Goal: Task Accomplishment & Management: Complete application form

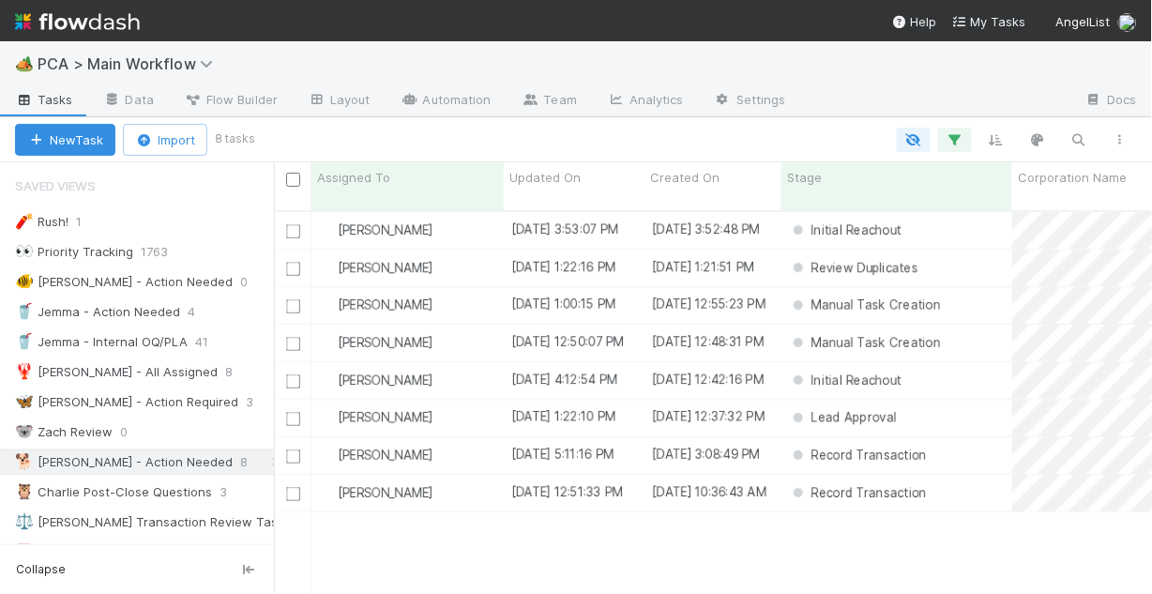
scroll to position [387, 867]
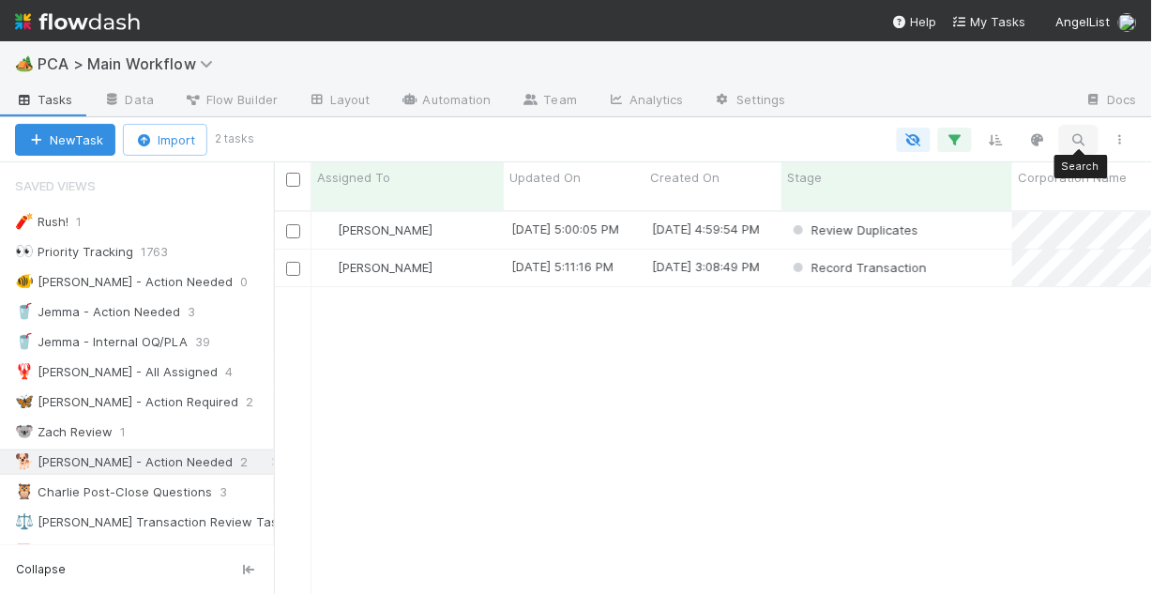
click at [1079, 143] on icon "button" at bounding box center [1079, 139] width 19 height 17
click at [269, 197] on div at bounding box center [576, 297] width 1152 height 594
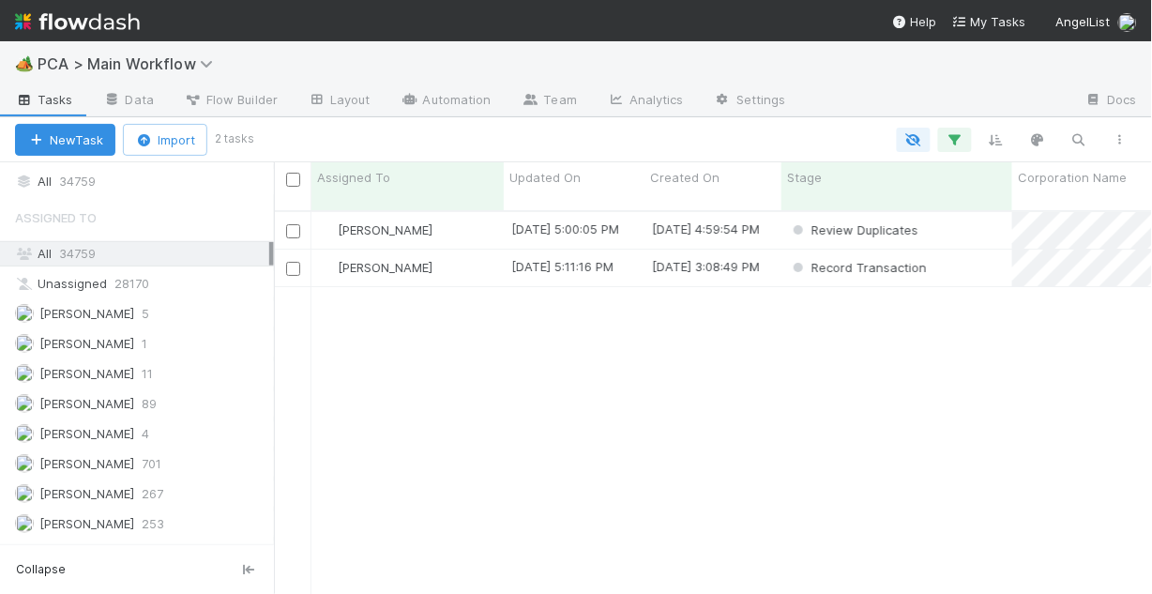
scroll to position [2203, 0]
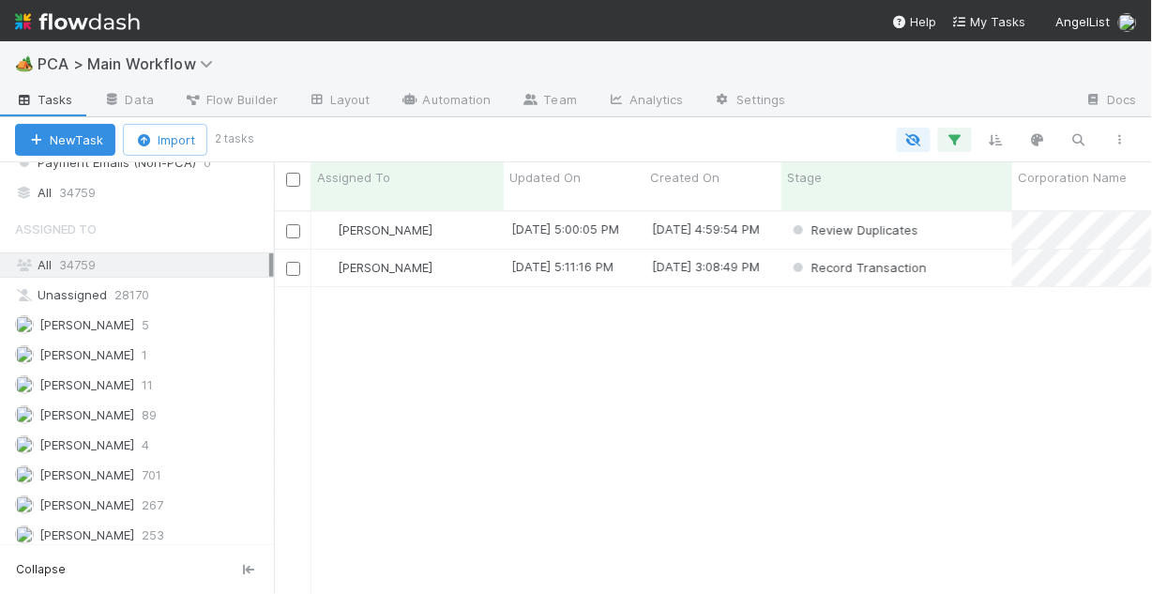
click at [91, 261] on span "34759" at bounding box center [77, 264] width 37 height 15
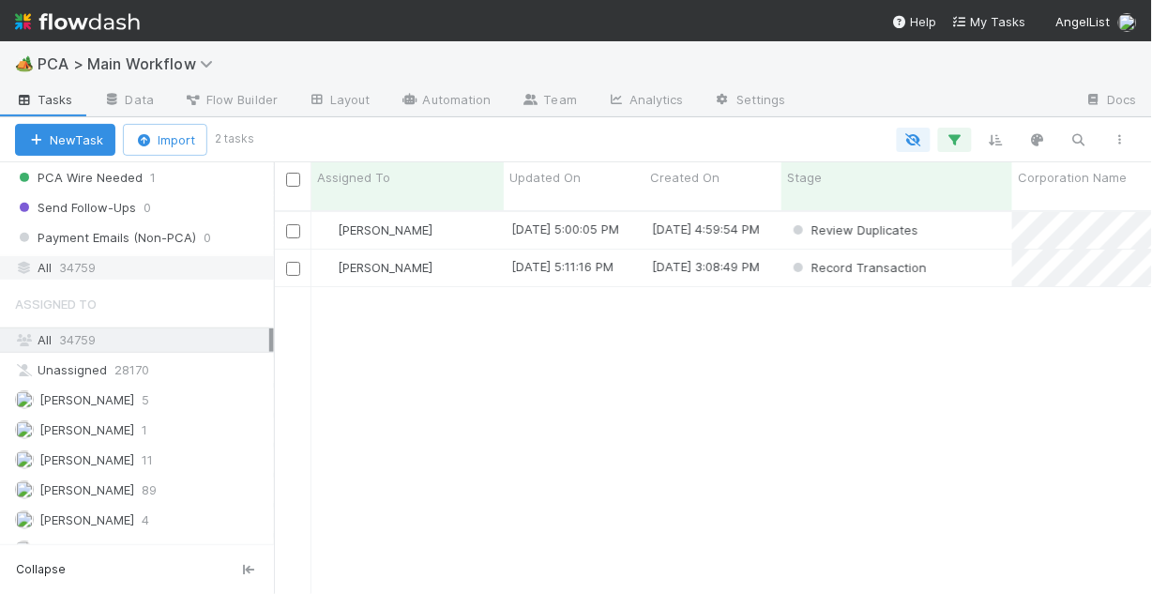
click at [75, 256] on span "34759" at bounding box center [77, 267] width 37 height 23
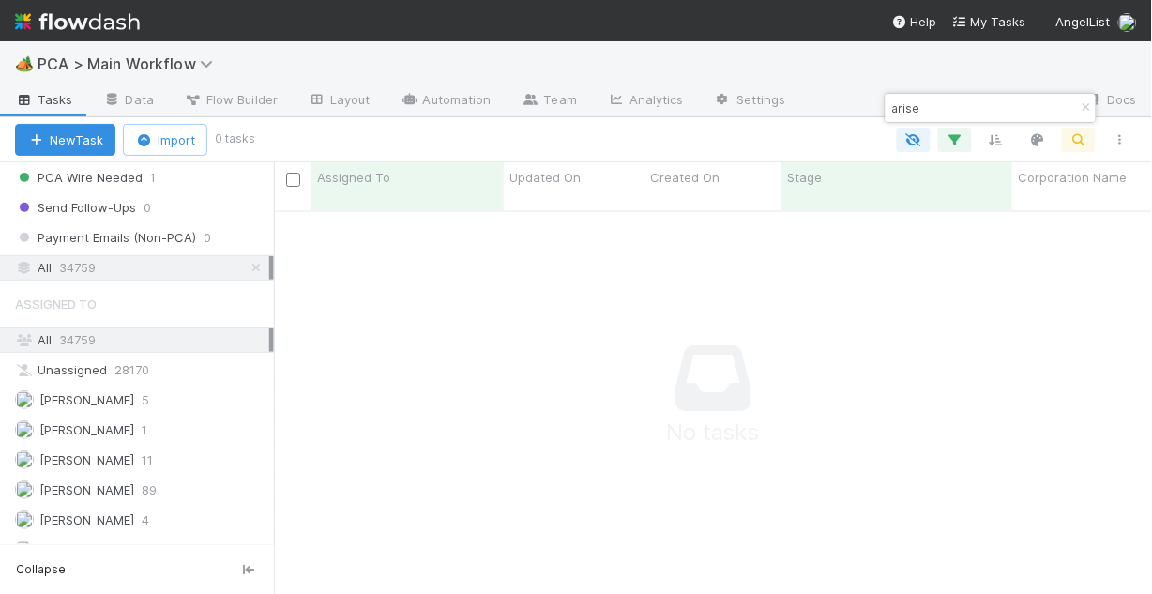
scroll to position [375, 867]
type input "arise"
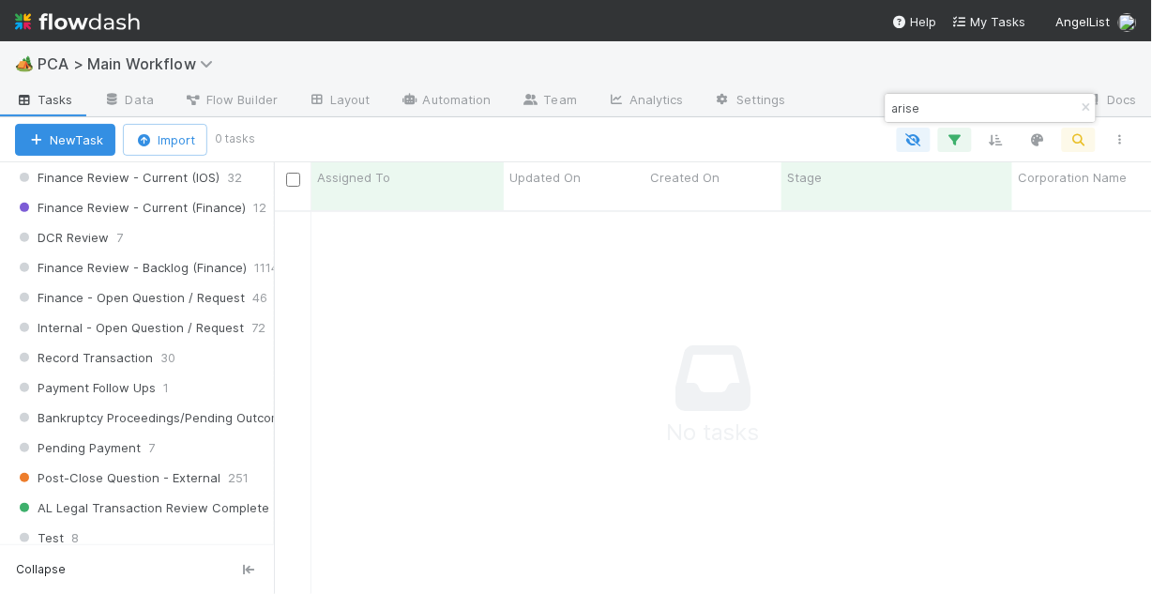
scroll to position [1378, 0]
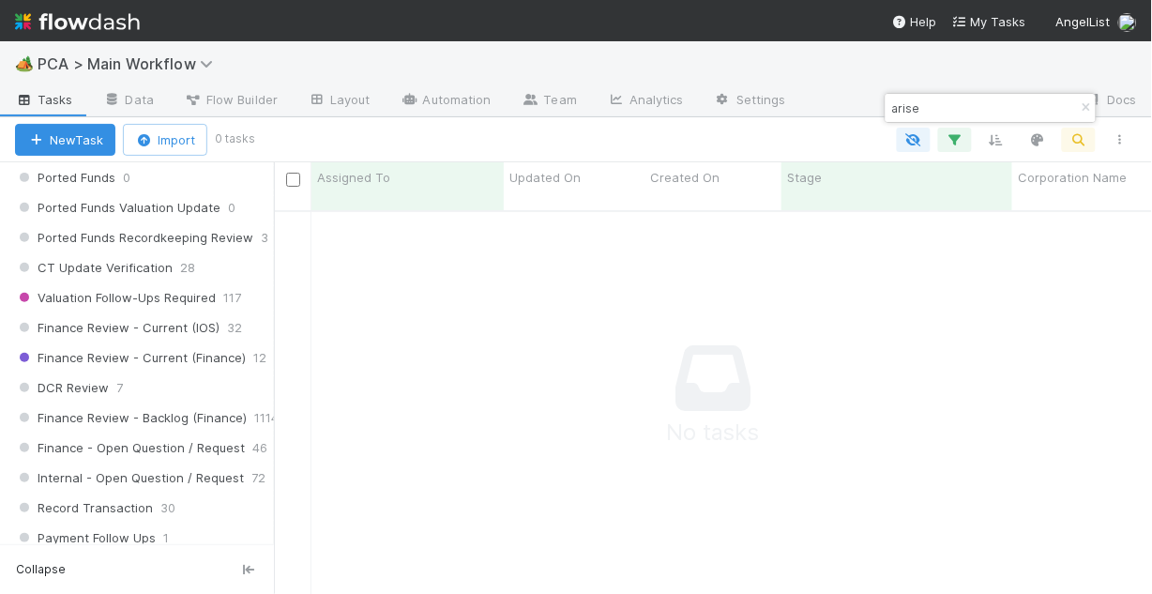
drag, startPoint x: 1087, startPoint y: 105, endPoint x: 1037, endPoint y: 153, distance: 69.0
click at [1087, 105] on icon "button" at bounding box center [1086, 107] width 19 height 11
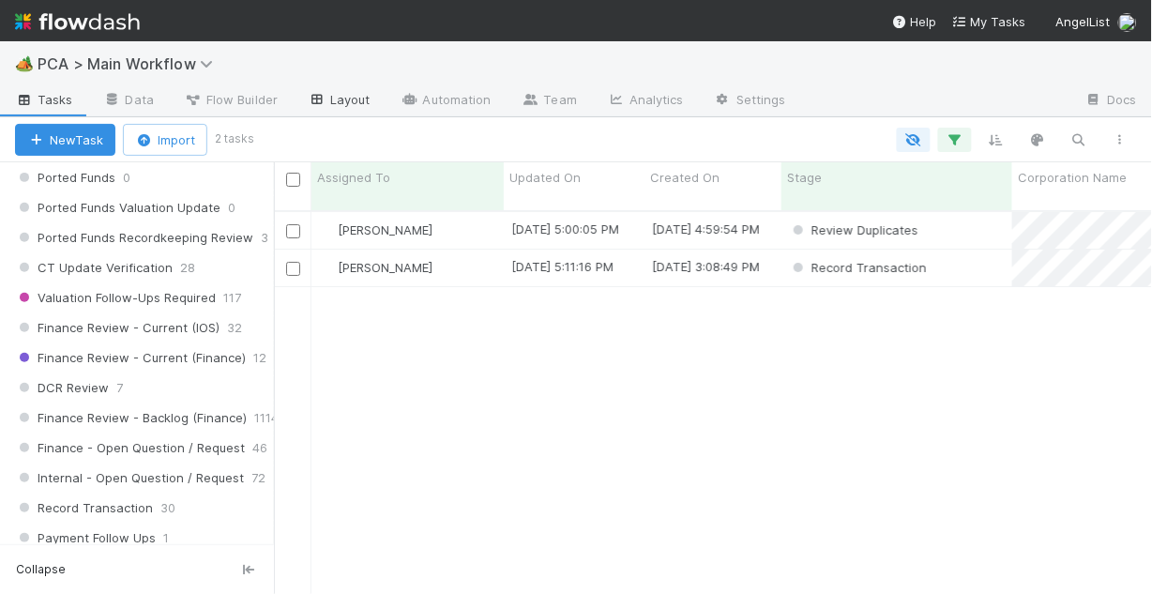
scroll to position [387, 867]
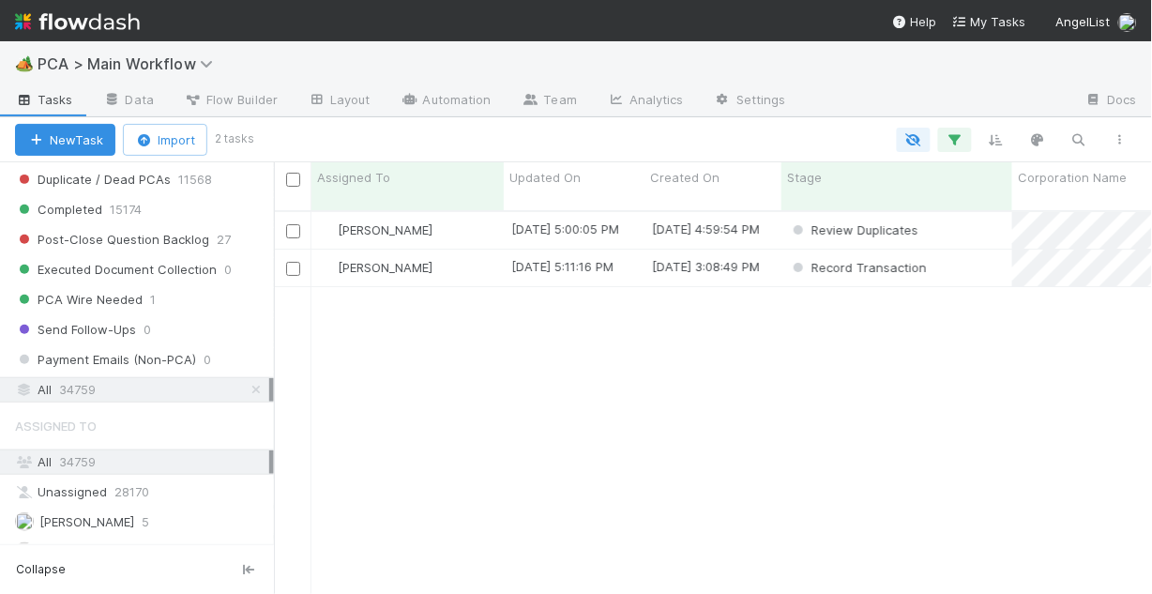
scroll to position [2027, 0]
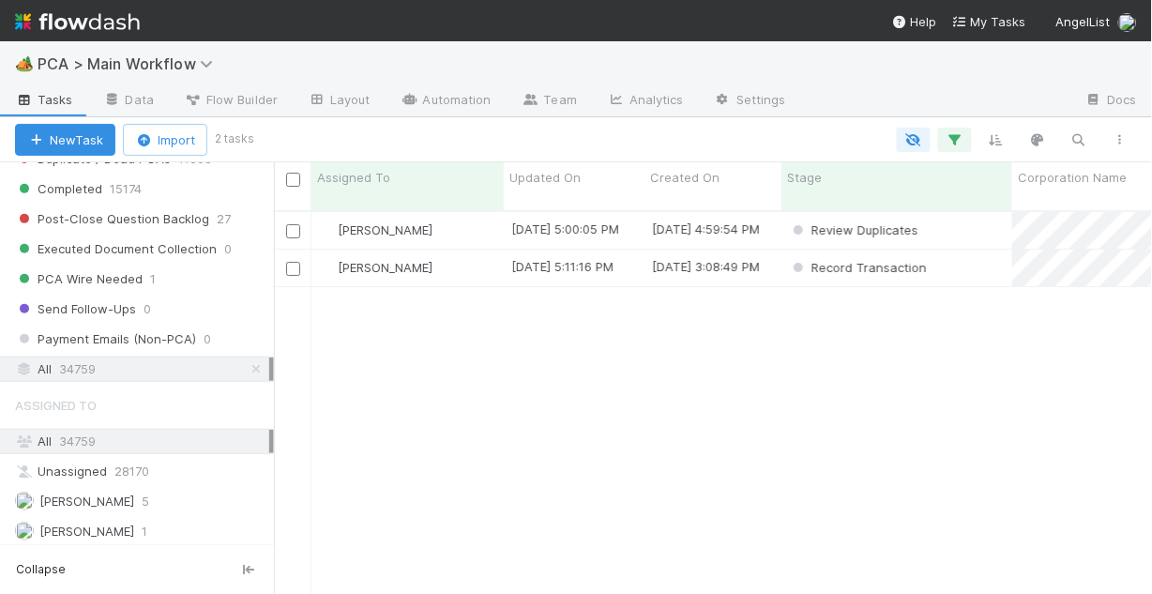
click at [74, 365] on span "34759" at bounding box center [77, 369] width 37 height 23
click at [71, 437] on span "34759" at bounding box center [77, 441] width 37 height 15
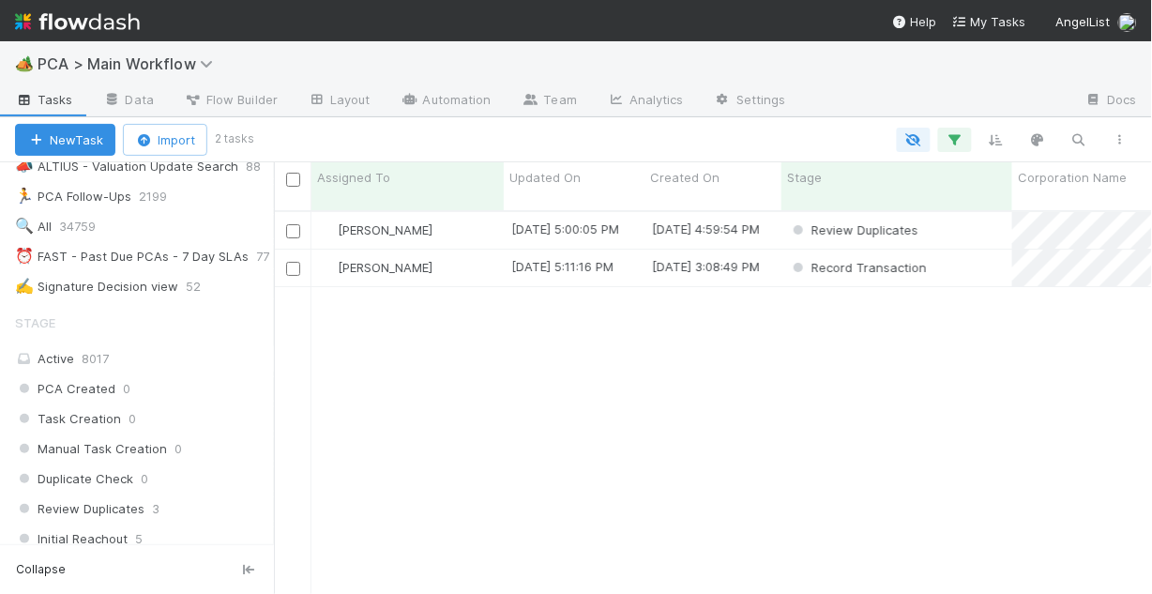
scroll to position [450, 0]
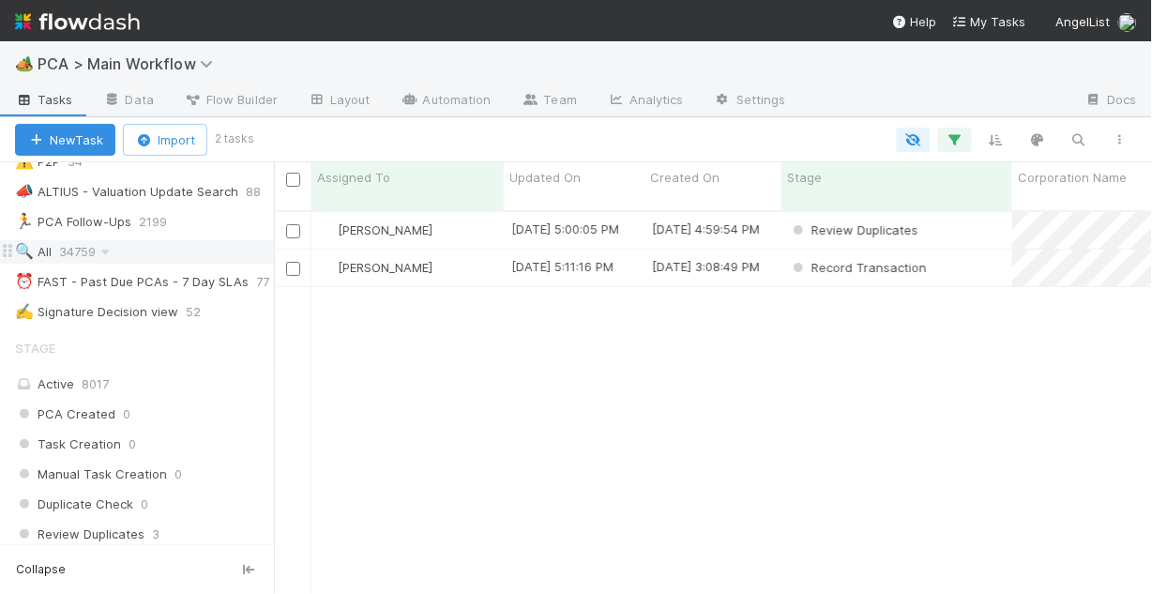
click at [70, 247] on span "34759" at bounding box center [86, 251] width 55 height 23
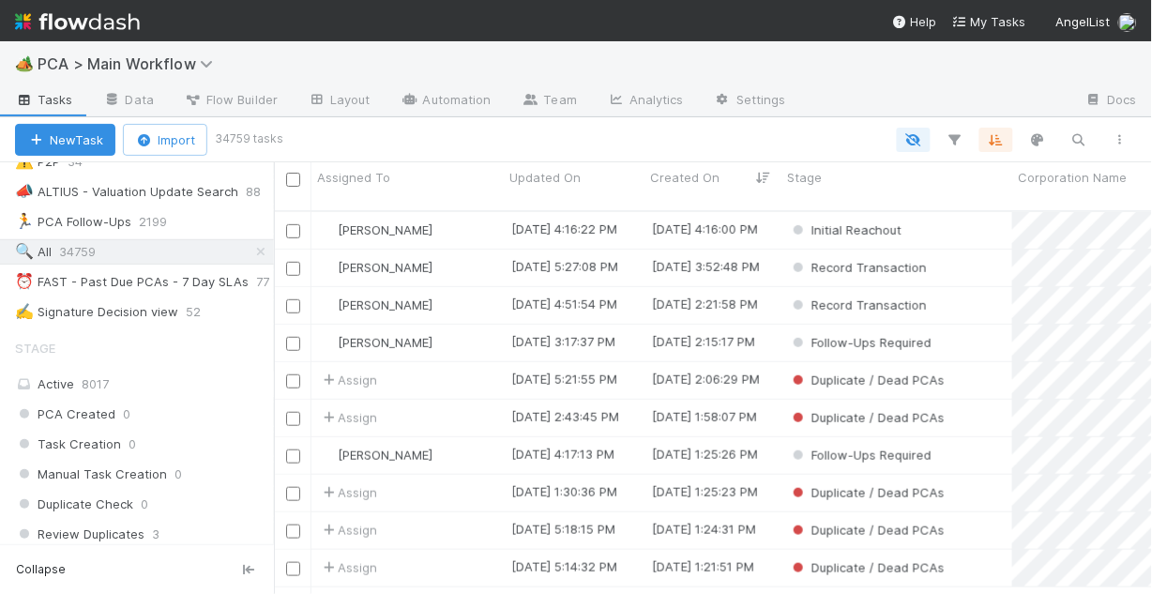
scroll to position [150, 0]
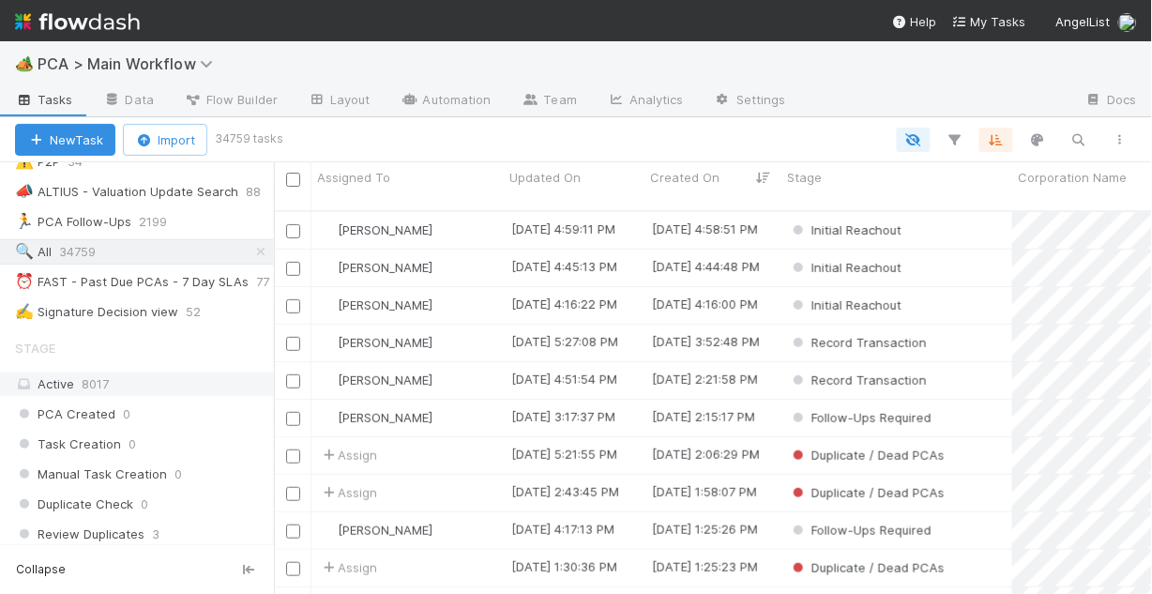
click at [94, 383] on span "8017" at bounding box center [95, 383] width 27 height 15
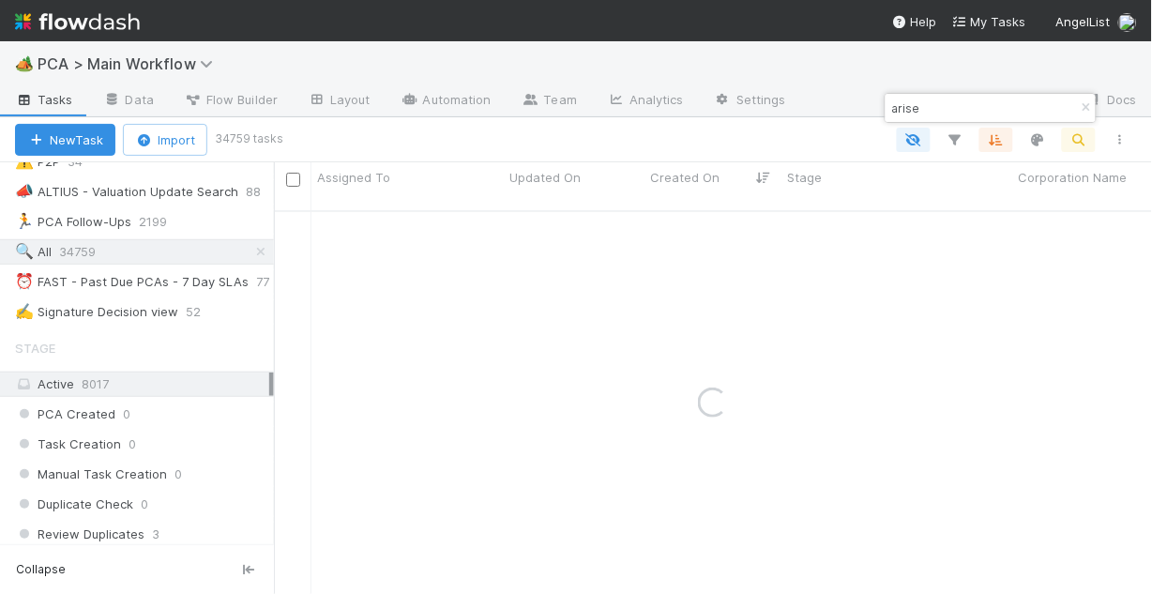
type input "arise"
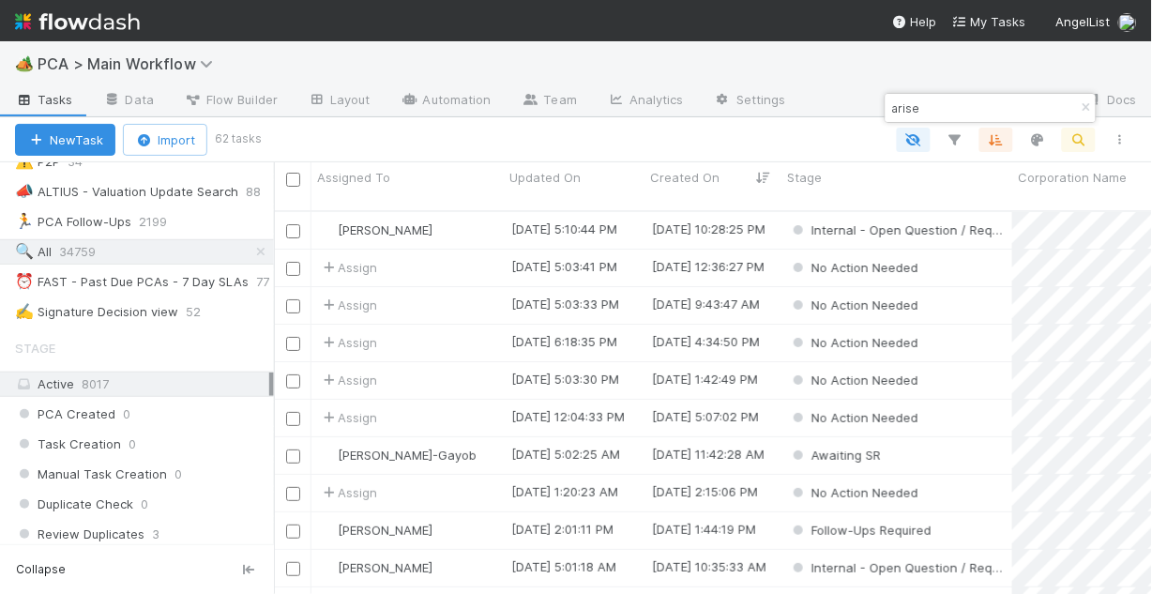
scroll to position [387, 867]
click at [109, 382] on div "Active 8017" at bounding box center [142, 384] width 254 height 23
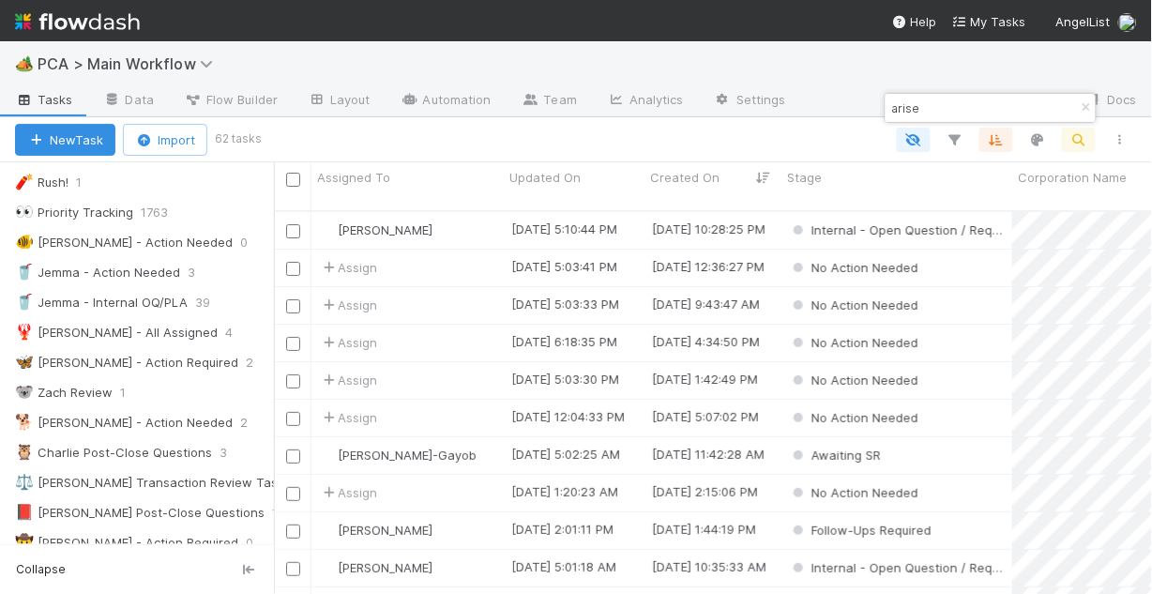
scroll to position [0, 0]
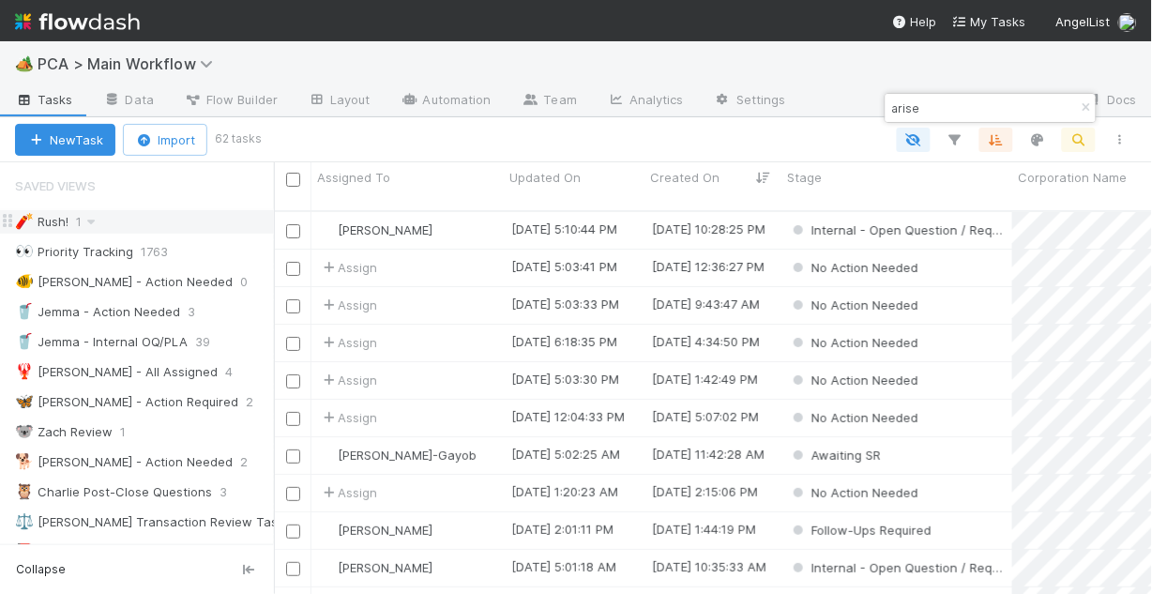
click at [60, 218] on div "🧨 [PERSON_NAME]!" at bounding box center [41, 221] width 53 height 23
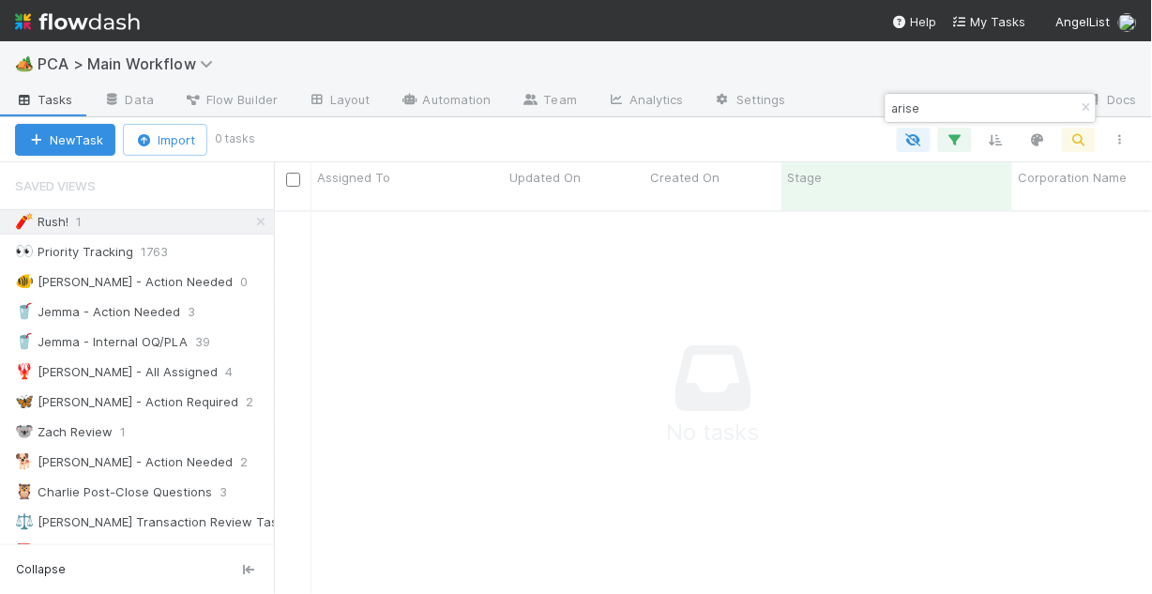
scroll to position [375, 867]
click at [1088, 106] on icon "button" at bounding box center [1086, 107] width 19 height 11
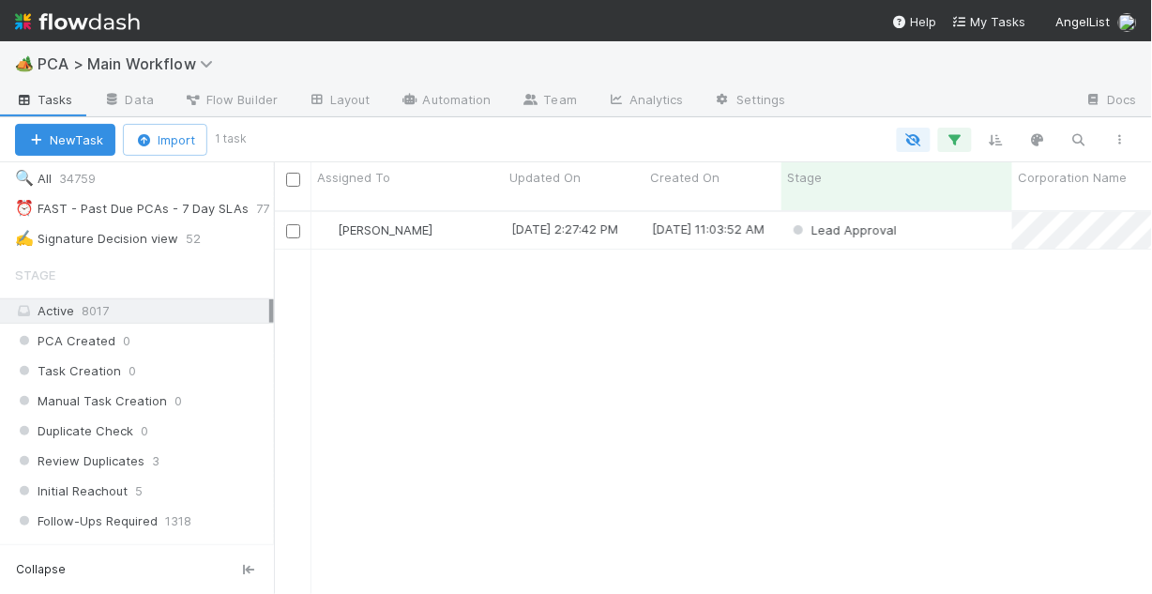
scroll to position [526, 0]
click at [82, 311] on span "8017" at bounding box center [95, 308] width 27 height 15
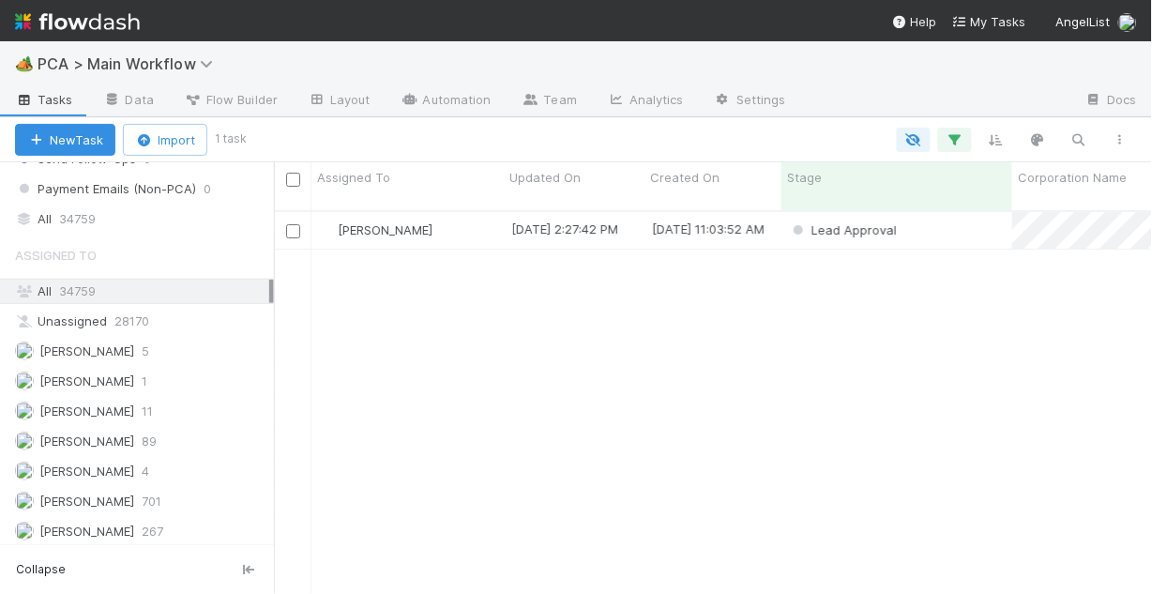
scroll to position [2102, 0]
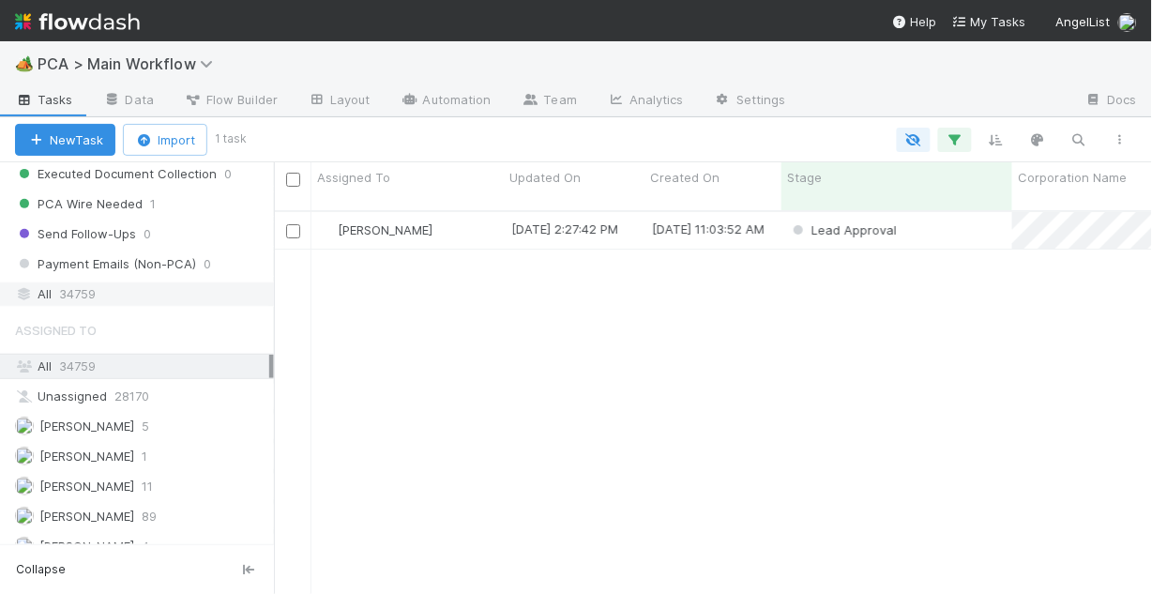
click at [63, 289] on span "34759" at bounding box center [77, 293] width 37 height 23
click at [70, 291] on span "34759" at bounding box center [77, 293] width 37 height 23
click at [72, 358] on span "34759" at bounding box center [77, 365] width 37 height 15
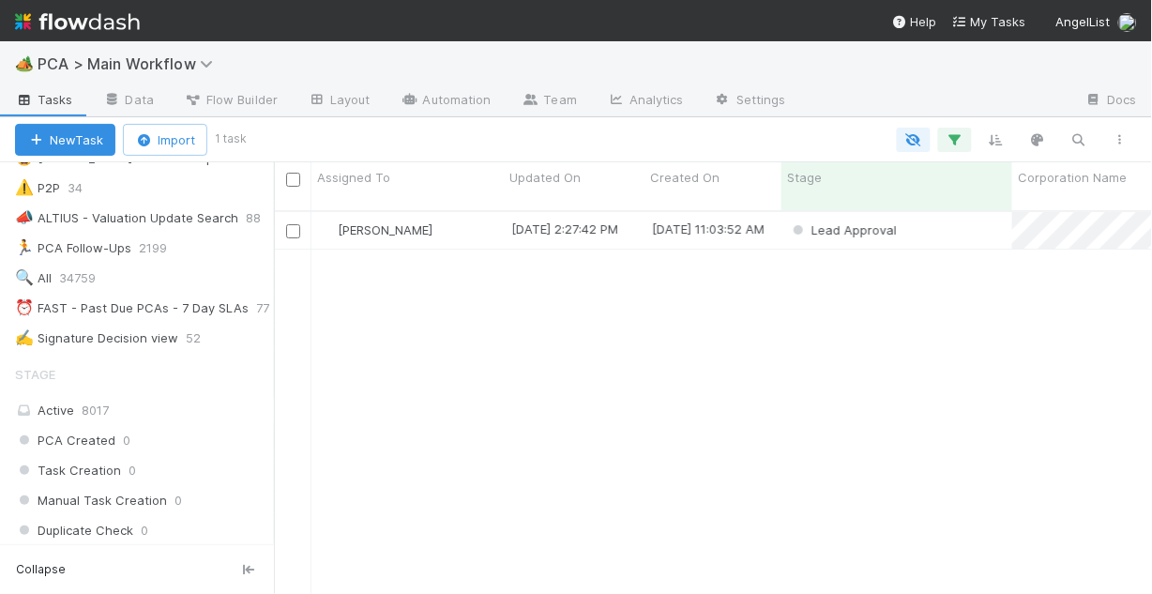
scroll to position [450, 0]
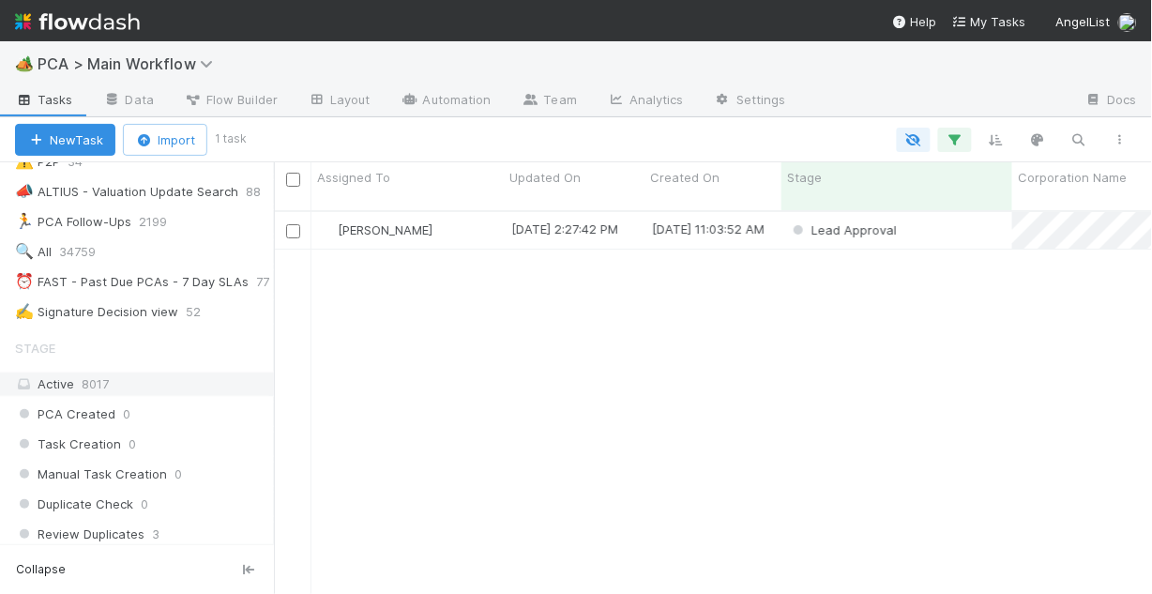
click at [84, 383] on span "8017" at bounding box center [95, 383] width 27 height 15
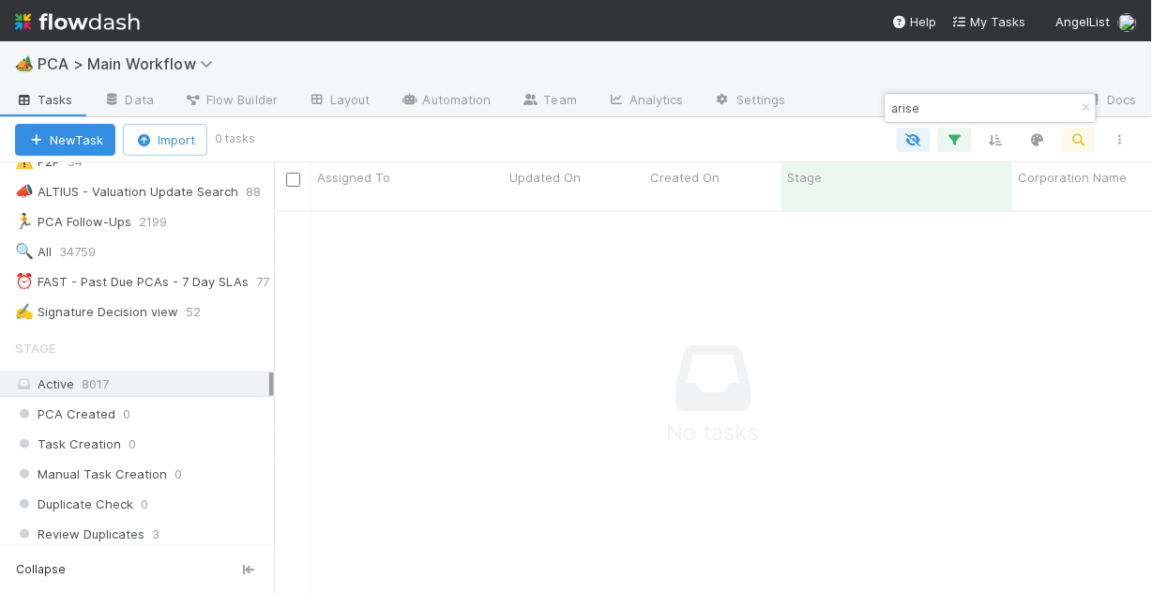
scroll to position [375, 867]
type input "arise"
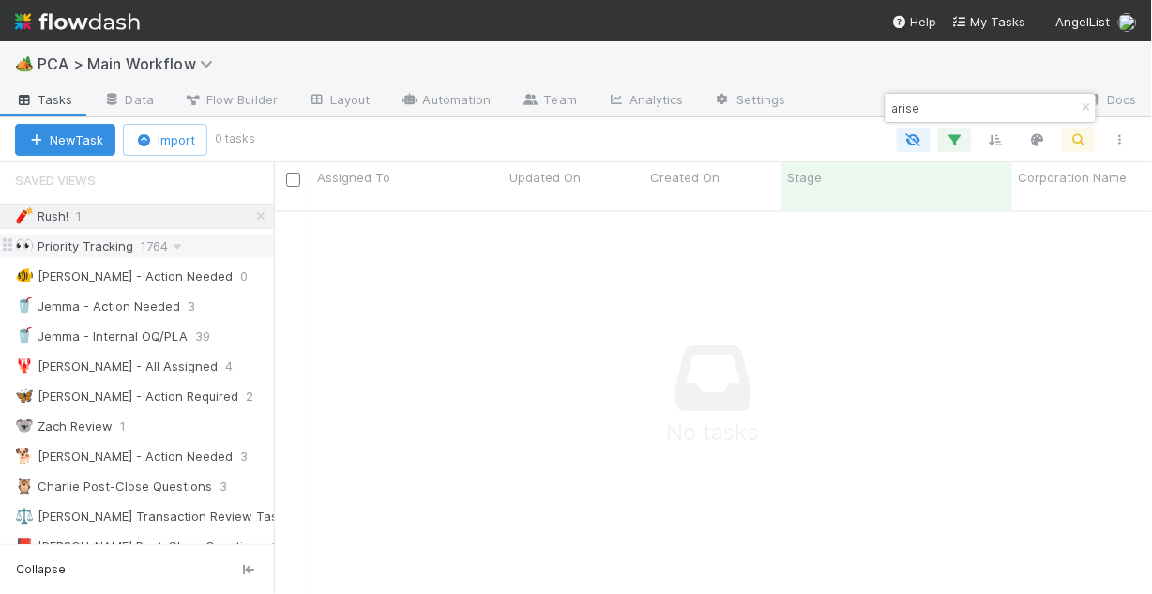
scroll to position [0, 0]
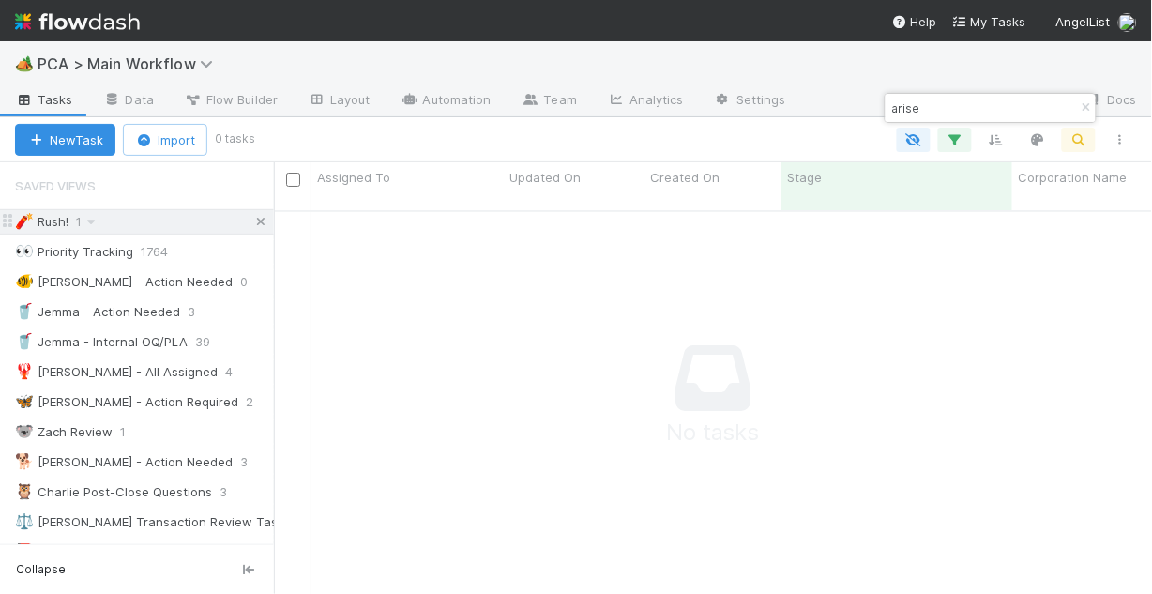
click at [251, 221] on icon at bounding box center [260, 222] width 19 height 12
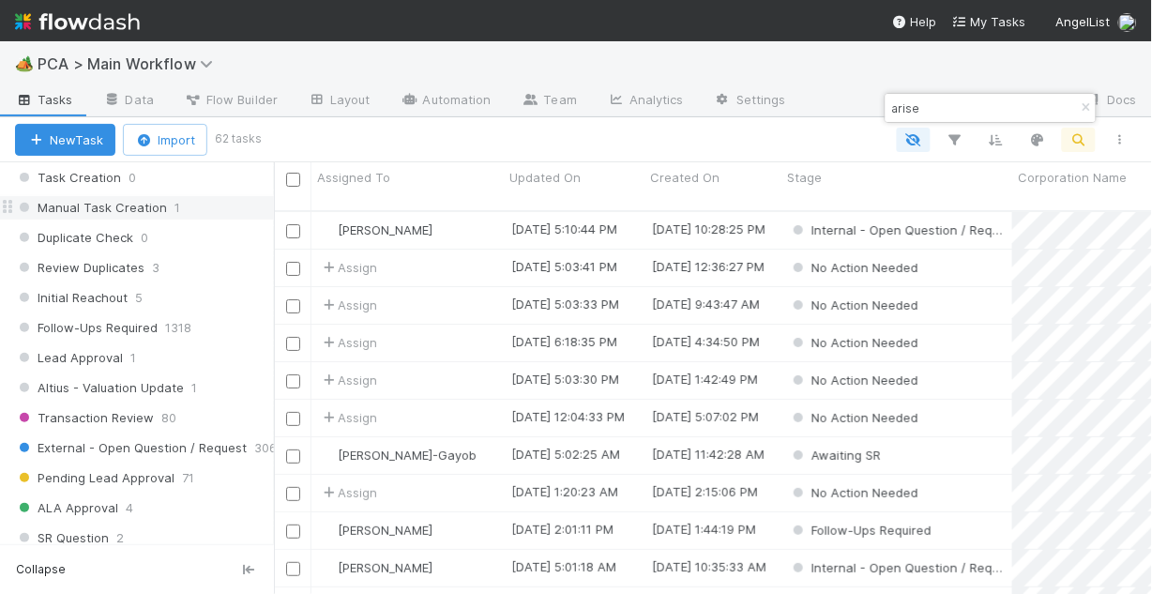
scroll to position [676, 0]
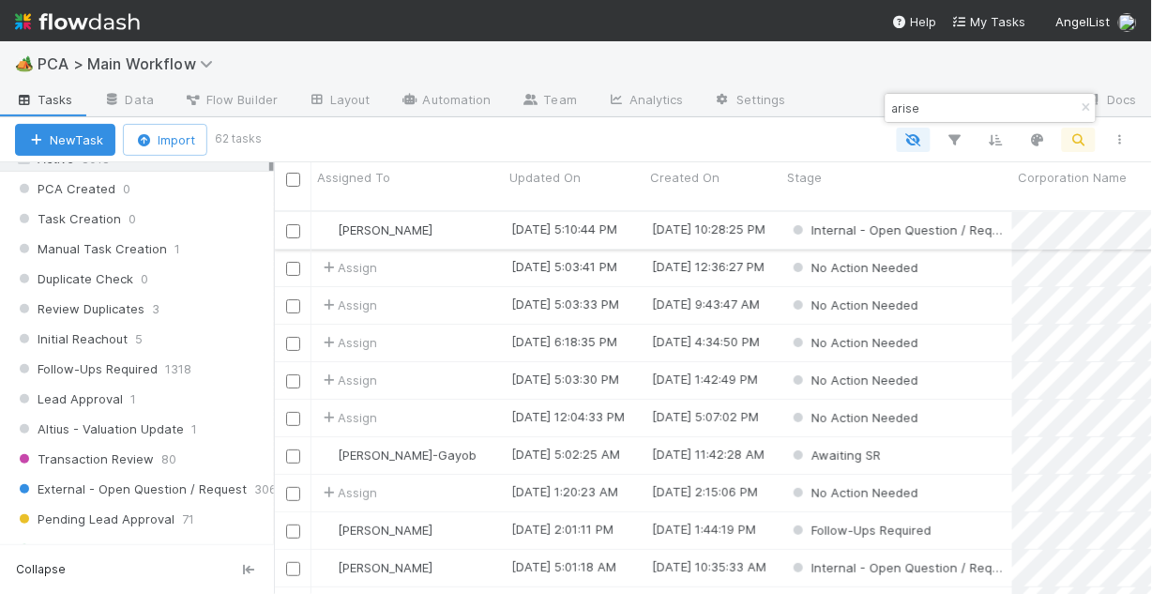
click at [443, 212] on div "[PERSON_NAME]" at bounding box center [408, 230] width 192 height 37
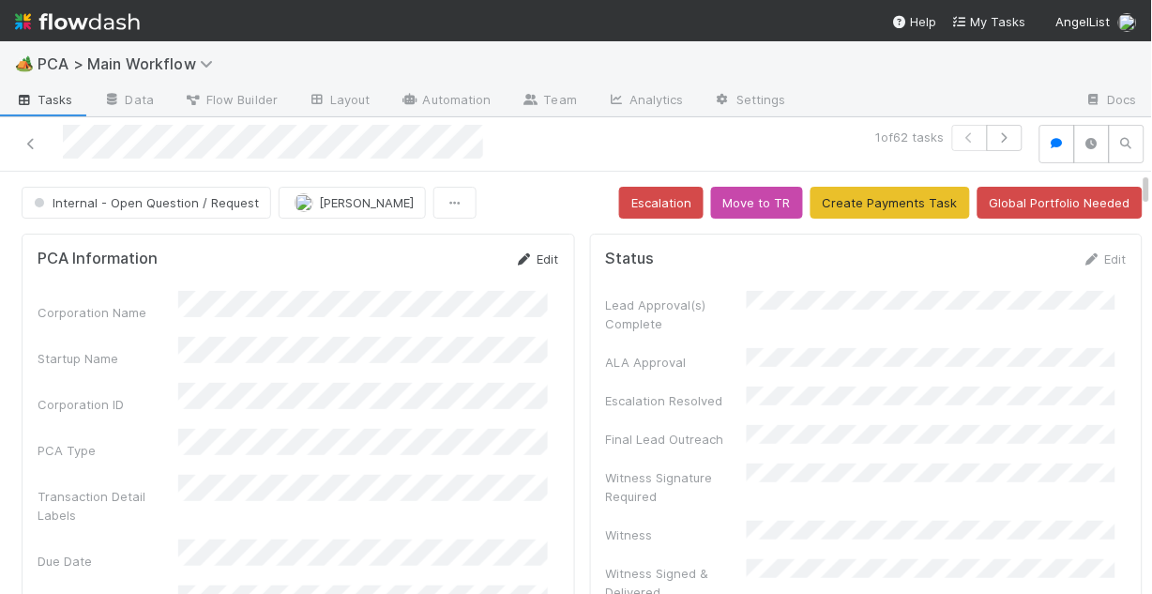
click at [536, 259] on link "Edit" at bounding box center [537, 258] width 44 height 15
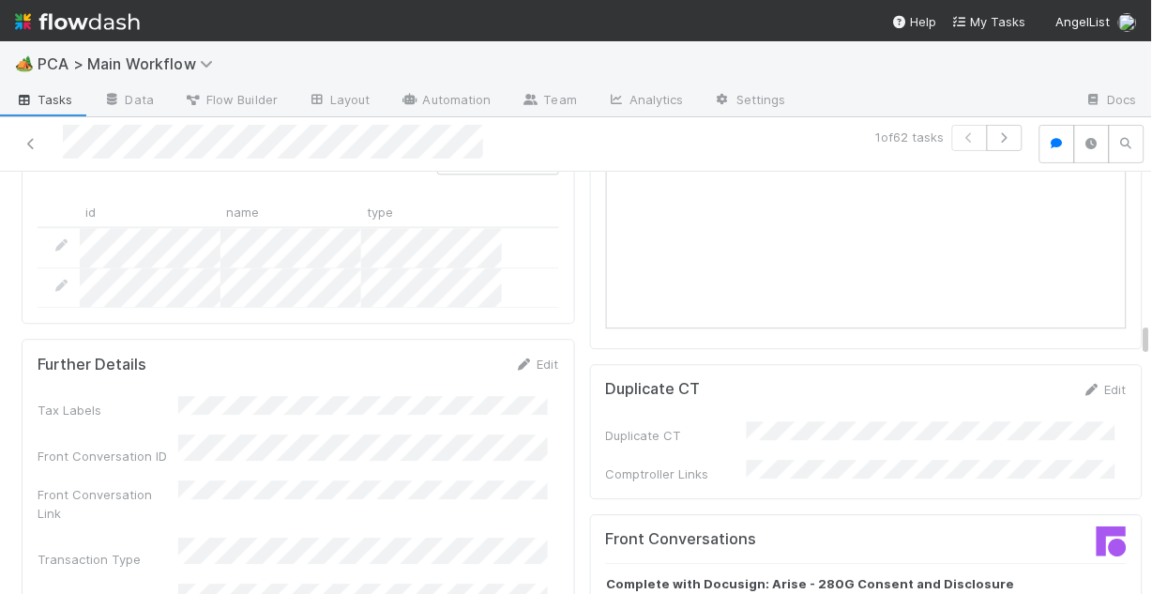
scroll to position [2402, 0]
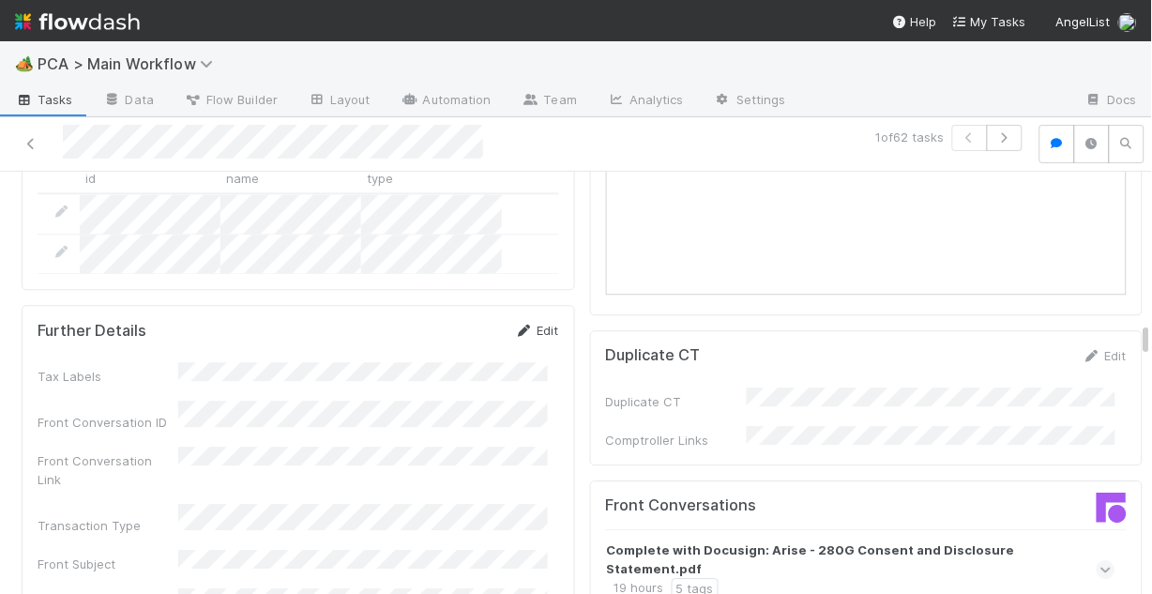
drag, startPoint x: 530, startPoint y: 191, endPoint x: 493, endPoint y: 231, distance: 54.4
click at [529, 323] on link "Edit" at bounding box center [537, 330] width 44 height 15
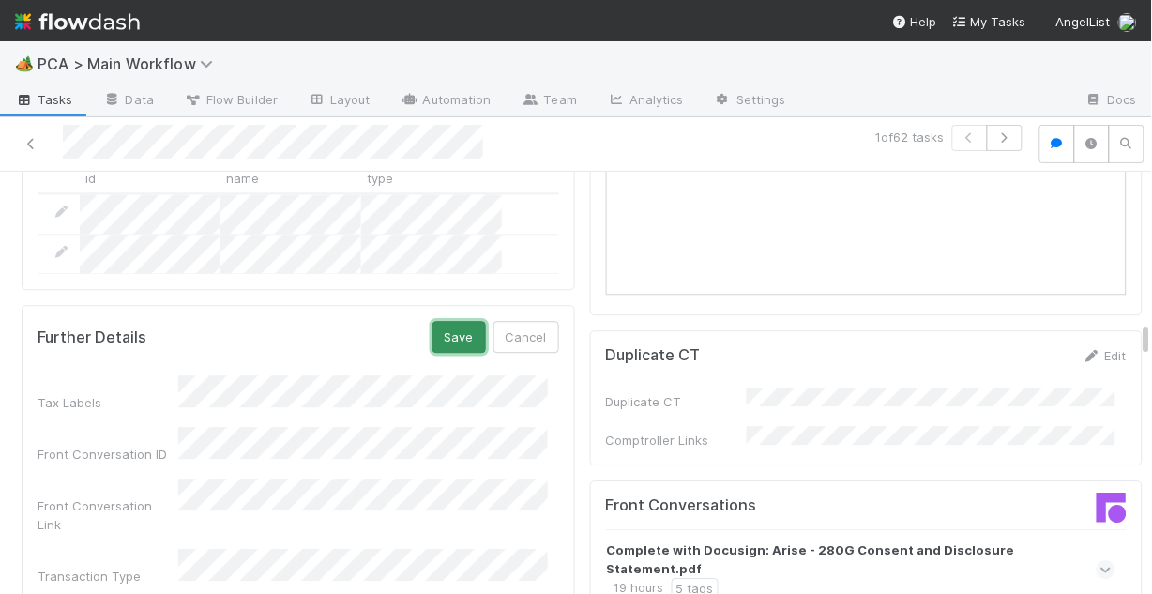
click at [454, 321] on button "Save" at bounding box center [459, 337] width 53 height 32
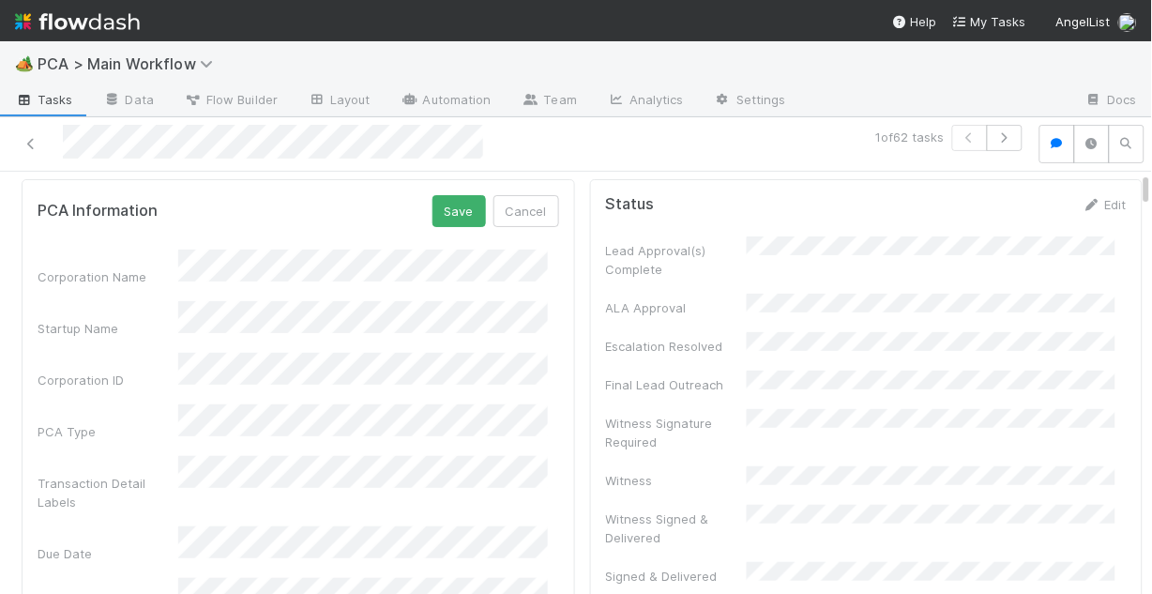
scroll to position [0, 0]
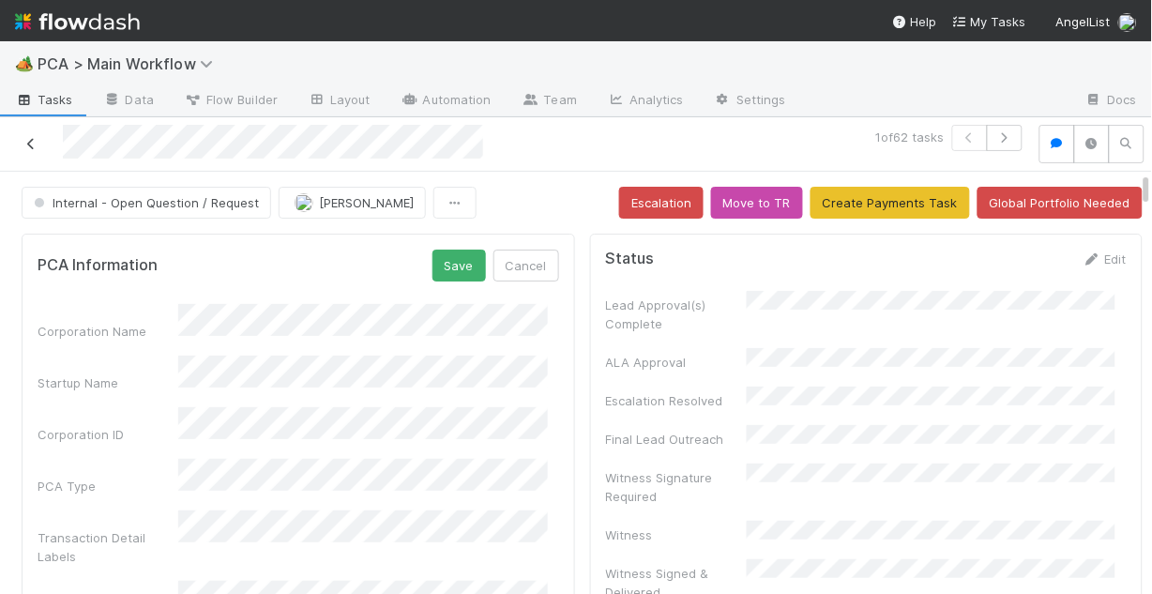
click at [24, 148] on icon at bounding box center [31, 144] width 19 height 12
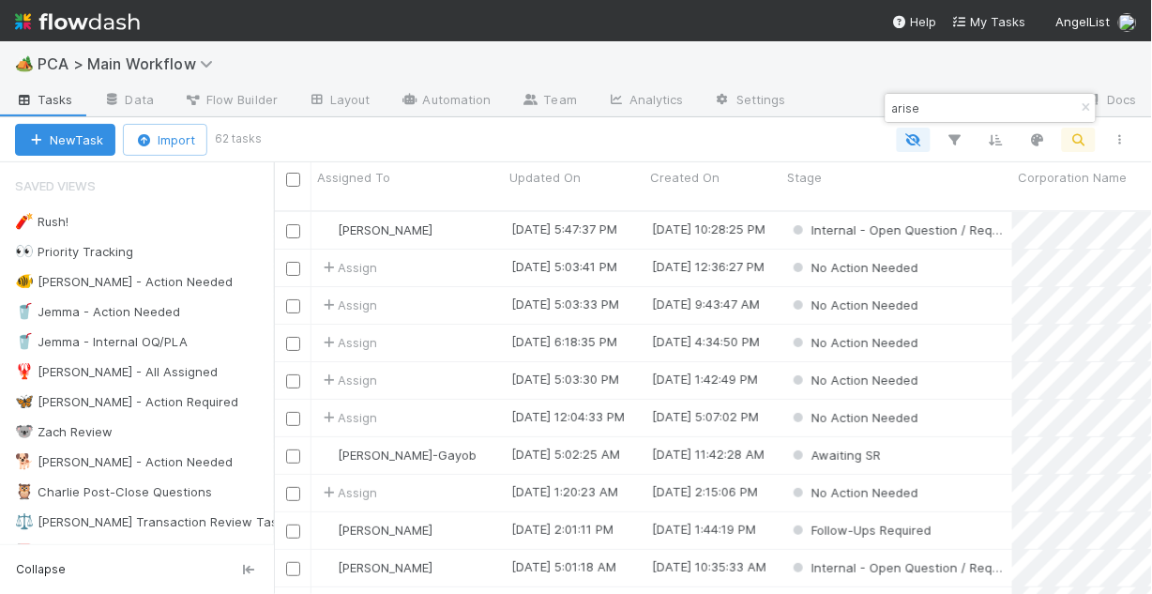
scroll to position [387, 867]
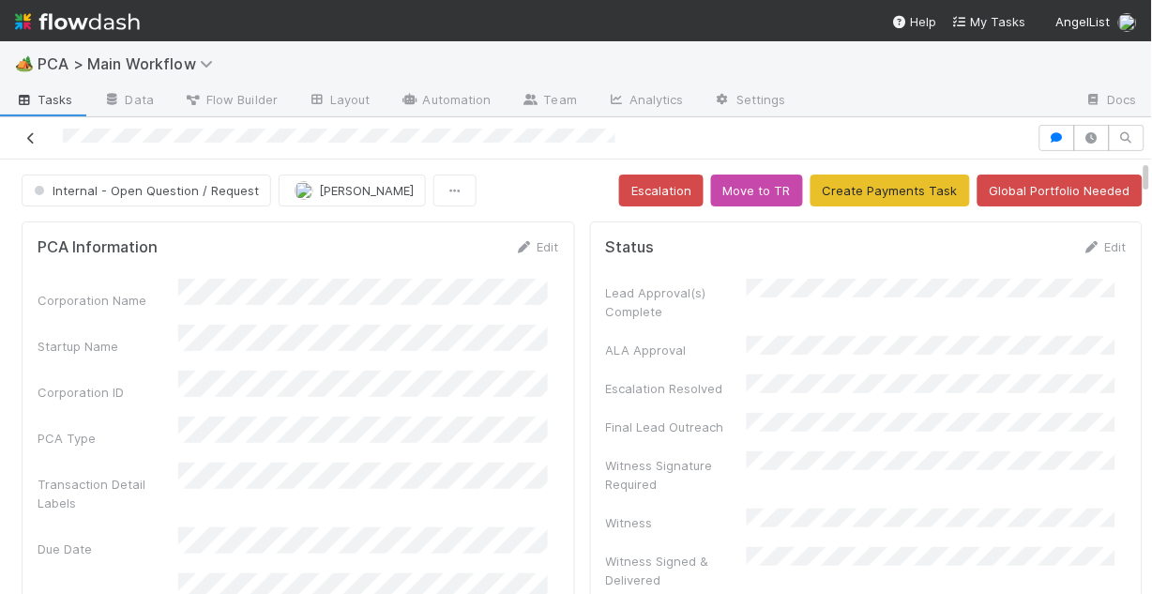
click at [26, 144] on link at bounding box center [31, 138] width 19 height 19
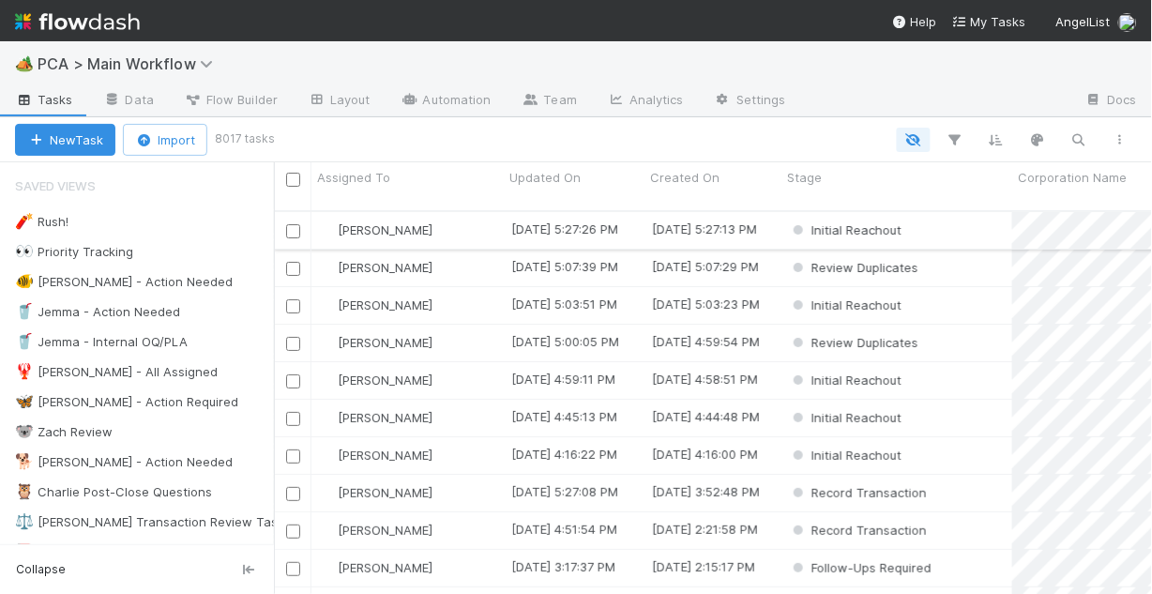
scroll to position [387, 867]
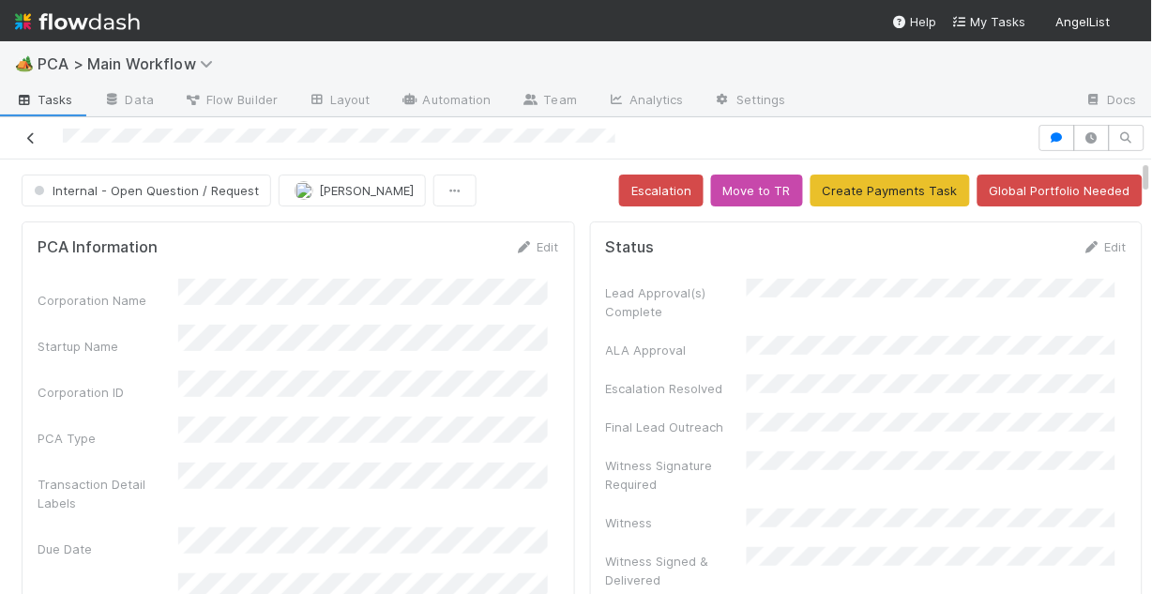
click at [28, 133] on icon at bounding box center [31, 138] width 19 height 12
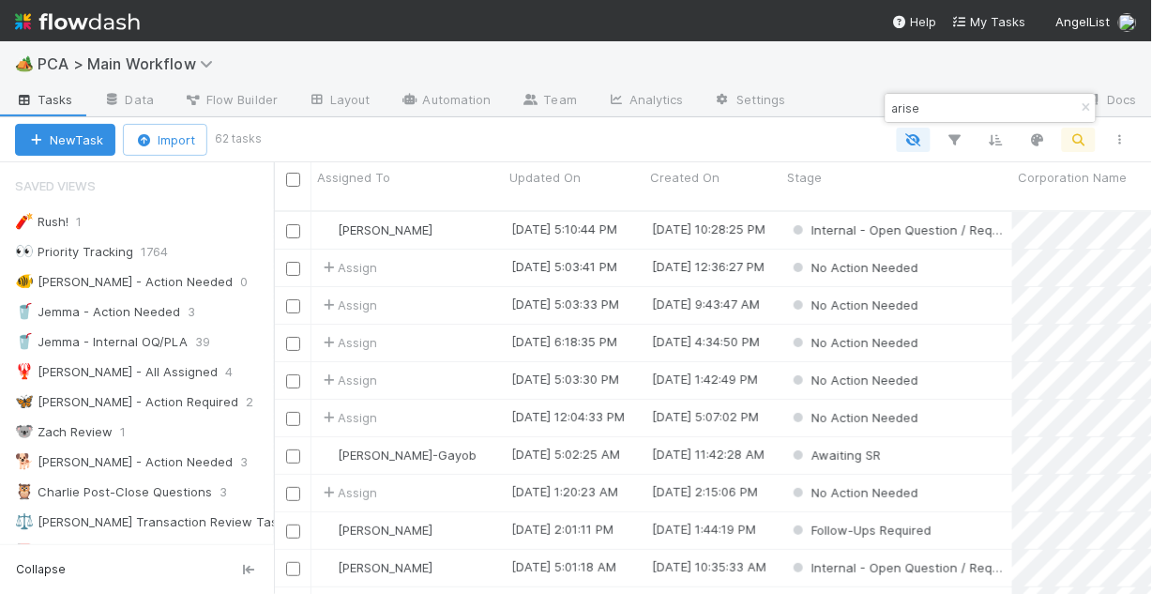
type input "arise"
